Goal: Connect with others: Share content

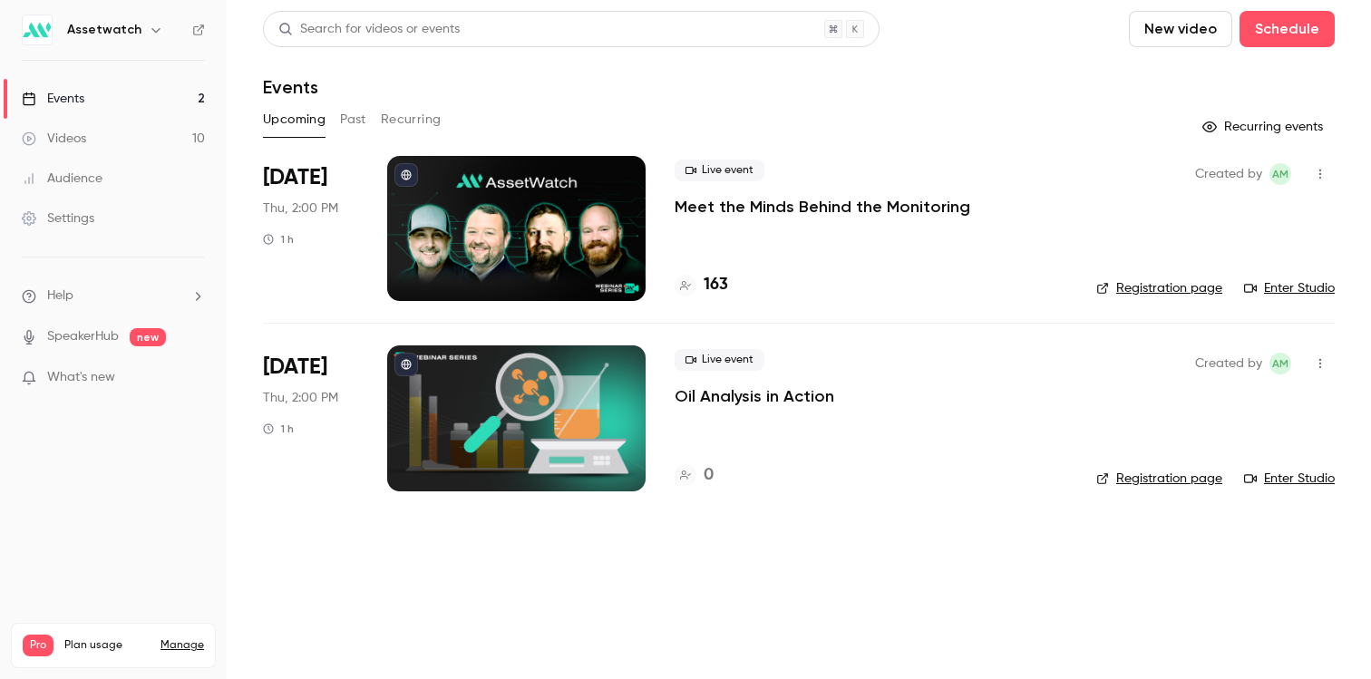
click at [1325, 175] on icon "button" at bounding box center [1320, 174] width 15 height 13
click at [1247, 269] on div "Invite to Studio" at bounding box center [1250, 267] width 138 height 18
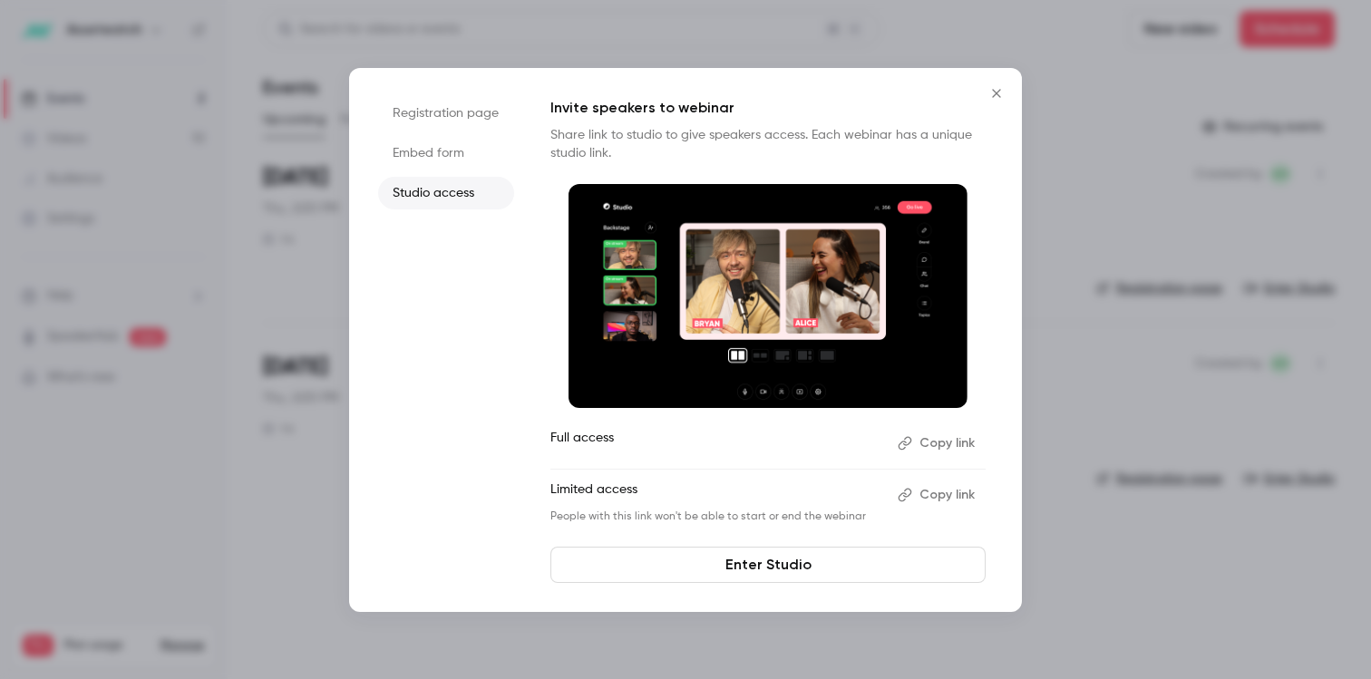
click at [943, 490] on button "Copy link" at bounding box center [937, 494] width 95 height 29
click at [761, 571] on link "Enter Studio" at bounding box center [767, 565] width 435 height 36
